Goal: Task Accomplishment & Management: Complete application form

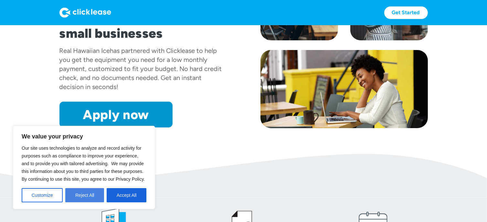
click at [84, 193] on button "Reject All" at bounding box center [84, 195] width 39 height 14
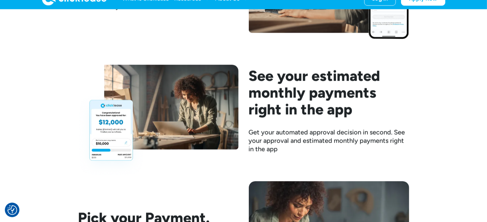
scroll to position [808, 0]
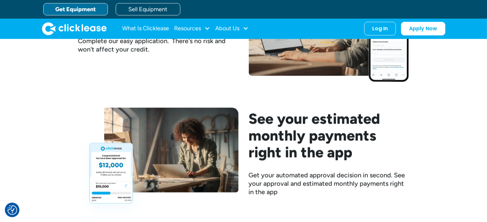
click at [94, 10] on link "Get Equipment" at bounding box center [75, 9] width 65 height 12
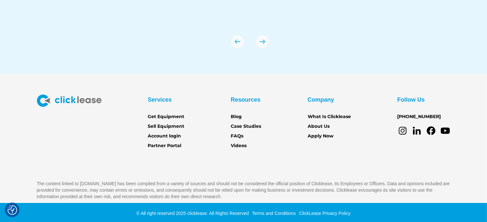
scroll to position [2318, 0]
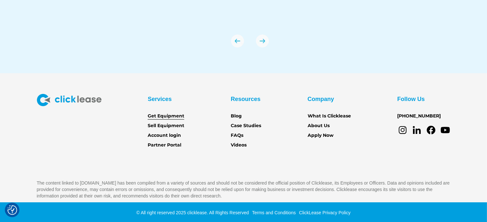
click at [162, 115] on link "Get Equipment" at bounding box center [166, 116] width 37 height 7
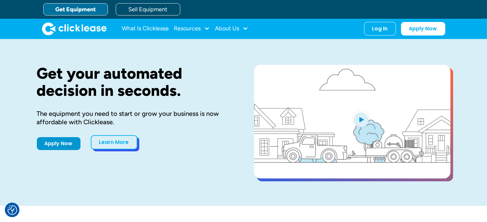
click at [111, 147] on link "Learn More" at bounding box center [114, 142] width 47 height 14
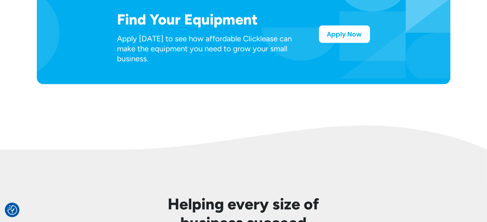
scroll to position [388, 0]
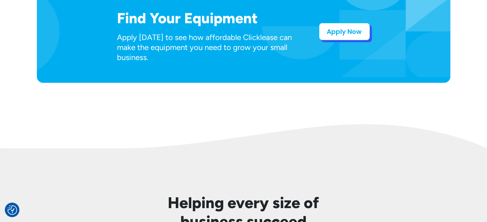
click at [339, 28] on link "Apply Now" at bounding box center [344, 31] width 51 height 17
